Goal: Task Accomplishment & Management: Complete application form

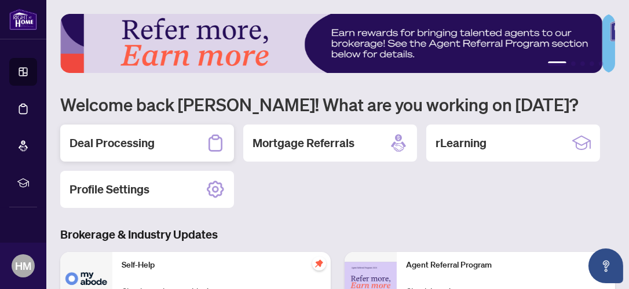
click at [152, 153] on div "Deal Processing" at bounding box center [147, 142] width 174 height 37
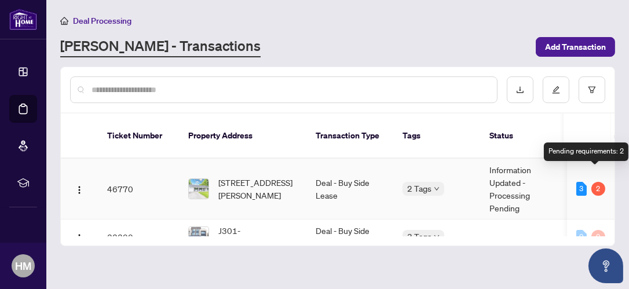
click at [595, 182] on div "2" at bounding box center [598, 189] width 14 height 14
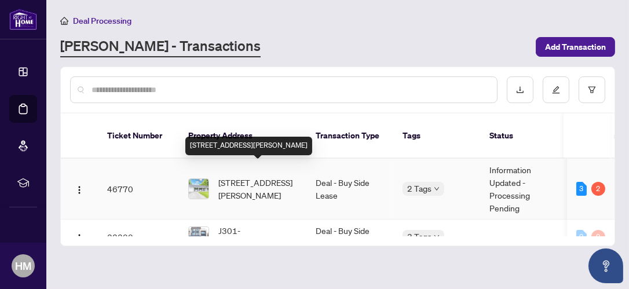
click at [238, 178] on span "296 Dixon Blvd, Newmarket, Ontario L3Y 4V6, Canada" at bounding box center [257, 188] width 79 height 25
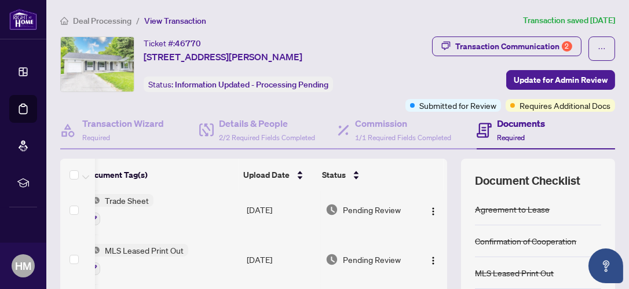
click at [344, 258] on span "Pending Review" at bounding box center [372, 259] width 58 height 13
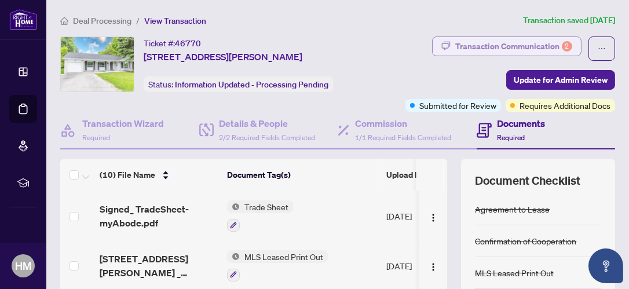
click at [525, 43] on div "Transaction Communication 2" at bounding box center [513, 46] width 117 height 19
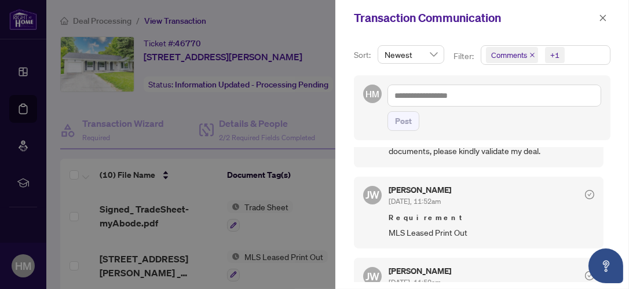
scroll to position [140, 0]
click at [606, 16] on icon "close" at bounding box center [603, 18] width 8 height 8
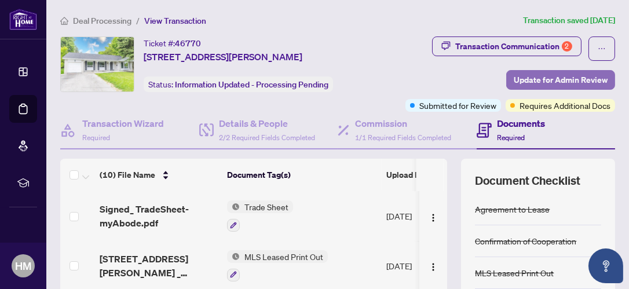
click at [542, 78] on span "Update for Admin Review" at bounding box center [561, 80] width 94 height 19
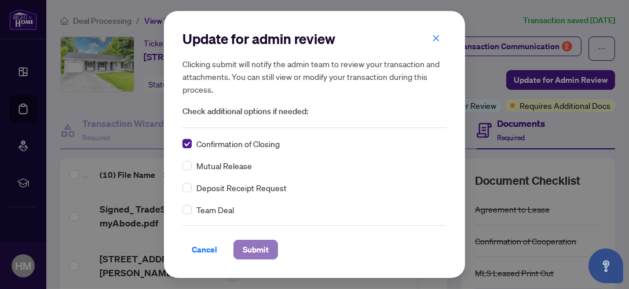
click at [258, 247] on span "Submit" at bounding box center [256, 249] width 26 height 19
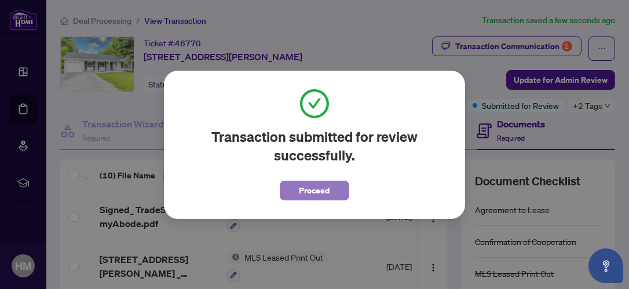
click at [325, 192] on span "Proceed" at bounding box center [314, 190] width 31 height 19
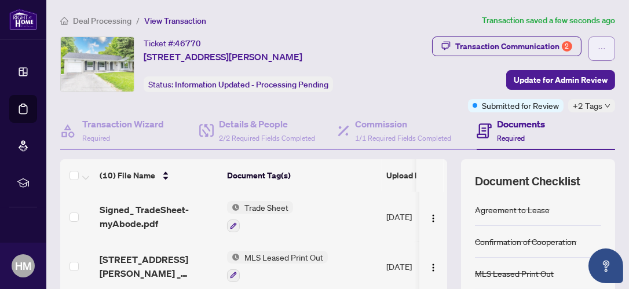
click at [598, 49] on icon "ellipsis" at bounding box center [602, 49] width 8 height 8
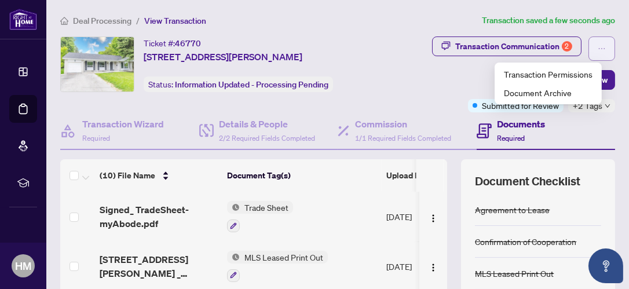
click at [598, 49] on icon "ellipsis" at bounding box center [602, 49] width 8 height 8
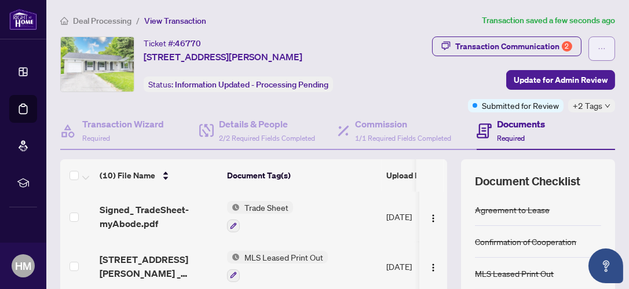
click at [596, 48] on button "button" at bounding box center [601, 48] width 27 height 24
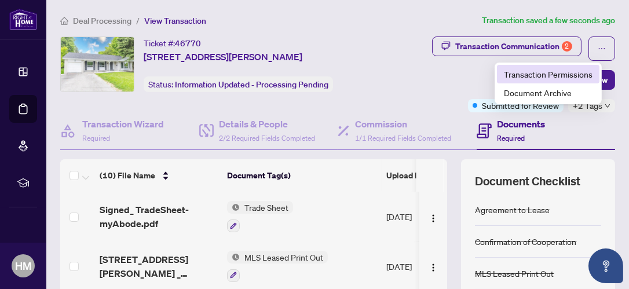
click at [566, 76] on span "Transaction Permissions" at bounding box center [548, 74] width 89 height 13
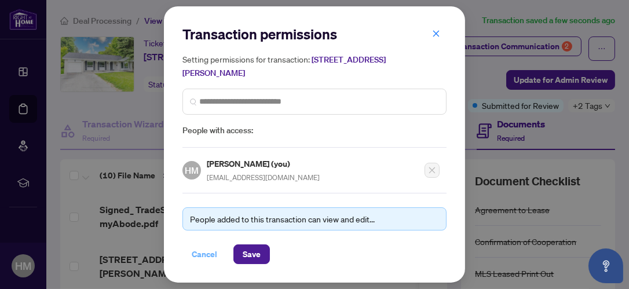
click at [213, 253] on span "Cancel" at bounding box center [204, 254] width 25 height 19
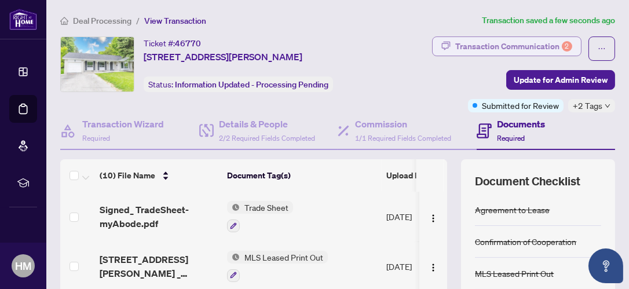
click at [520, 39] on div "Transaction Communication 2" at bounding box center [513, 46] width 117 height 19
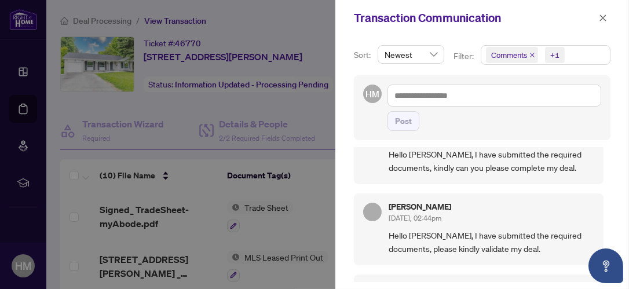
scroll to position [0, 0]
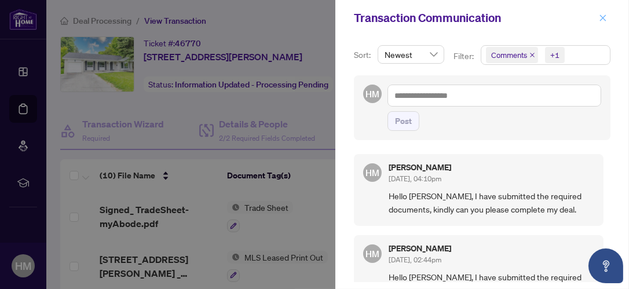
click at [600, 16] on icon "close" at bounding box center [603, 18] width 8 height 8
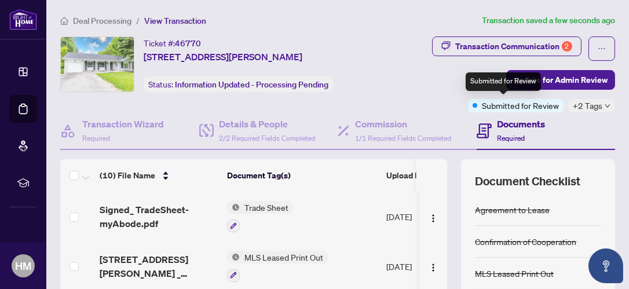
click at [502, 105] on span "Submitted for Review" at bounding box center [520, 105] width 77 height 13
click at [497, 129] on h4 "Documents" at bounding box center [521, 124] width 48 height 14
click at [506, 124] on h4 "Documents" at bounding box center [521, 124] width 48 height 14
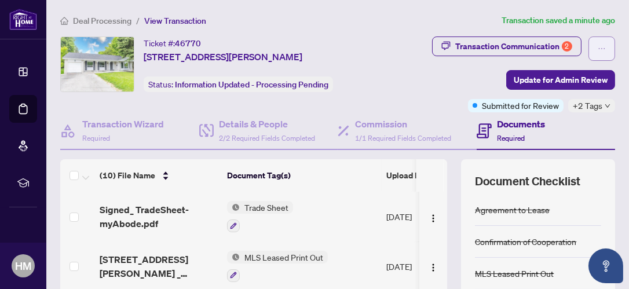
click at [598, 46] on icon "ellipsis" at bounding box center [602, 49] width 8 height 8
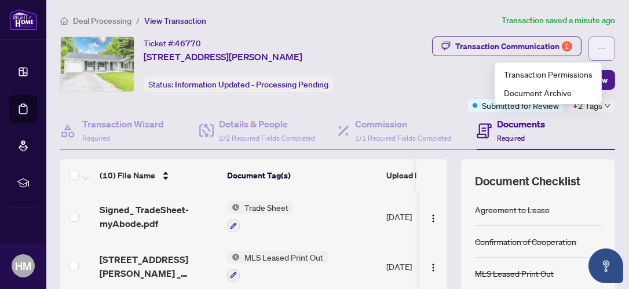
click at [598, 46] on icon "ellipsis" at bounding box center [602, 49] width 8 height 8
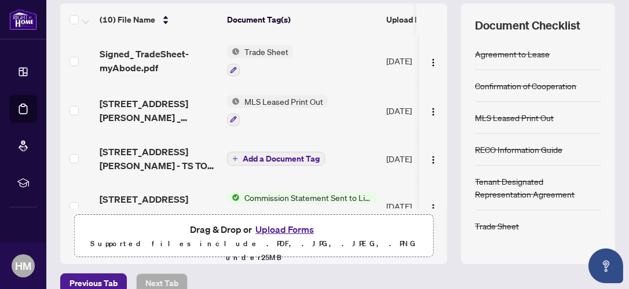
scroll to position [213, 0]
